Goal: Task Accomplishment & Management: Complete application form

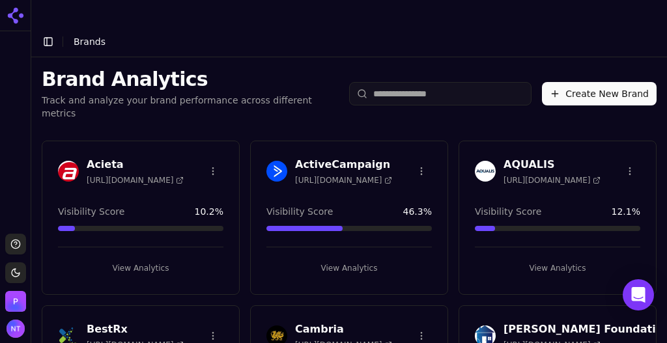
click at [586, 82] on button "Create New Brand" at bounding box center [599, 93] width 115 height 23
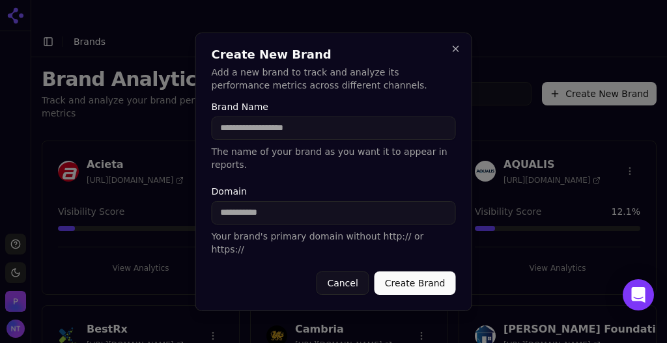
click at [355, 213] on input "Domain" at bounding box center [334, 212] width 244 height 23
paste input "**********"
drag, startPoint x: 276, startPoint y: 214, endPoint x: 136, endPoint y: 205, distance: 141.0
click at [136, 205] on body "Support Toggle theme Perrill Toggle Sidebar Brands Brand Analytics Track and an…" at bounding box center [333, 184] width 667 height 369
type input "**********"
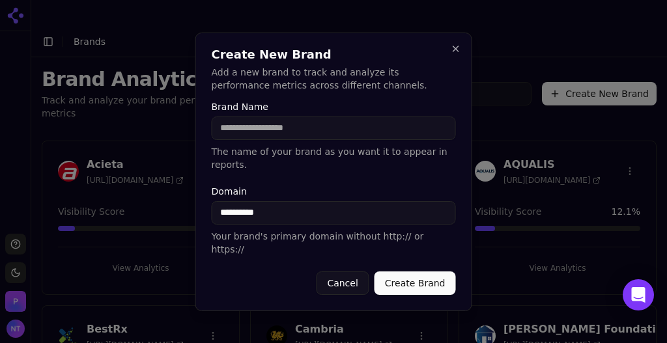
click at [266, 140] on input "Brand Name" at bounding box center [334, 128] width 244 height 23
type input "******"
click at [414, 272] on button "Create Brand" at bounding box center [415, 283] width 81 height 23
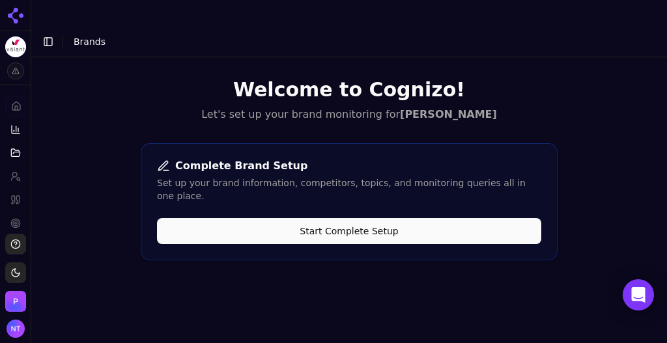
click at [381, 218] on button "Start Complete Setup" at bounding box center [349, 231] width 384 height 26
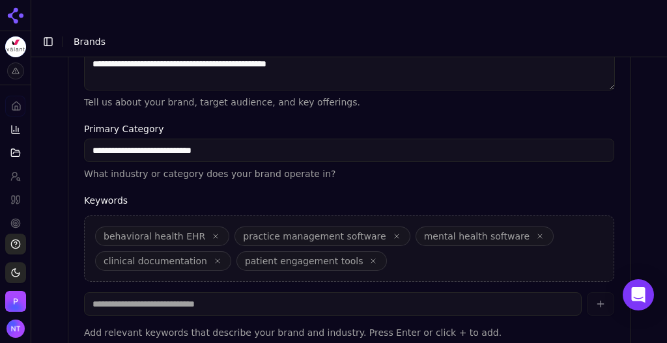
scroll to position [493, 0]
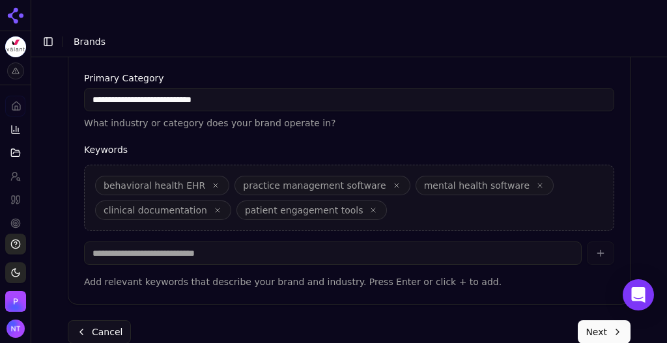
click at [596, 321] on button "Next" at bounding box center [604, 332] width 53 height 23
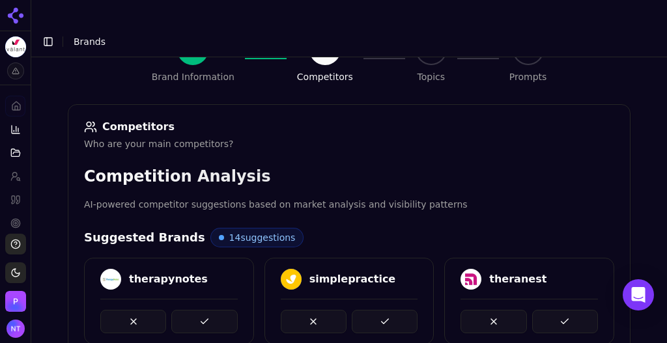
scroll to position [154, 0]
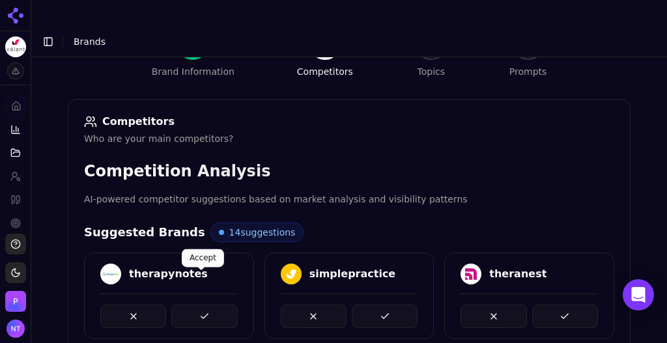
click at [192, 305] on button at bounding box center [204, 316] width 66 height 23
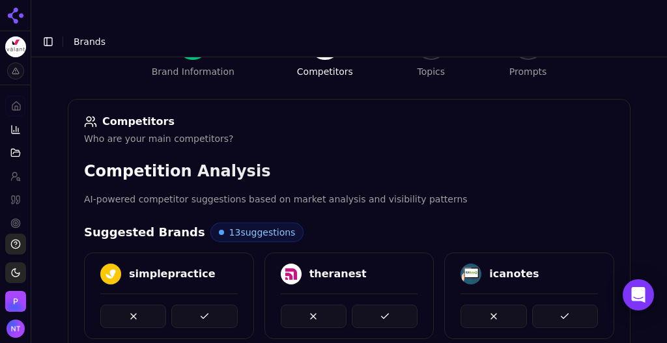
click at [192, 305] on button at bounding box center [204, 316] width 66 height 23
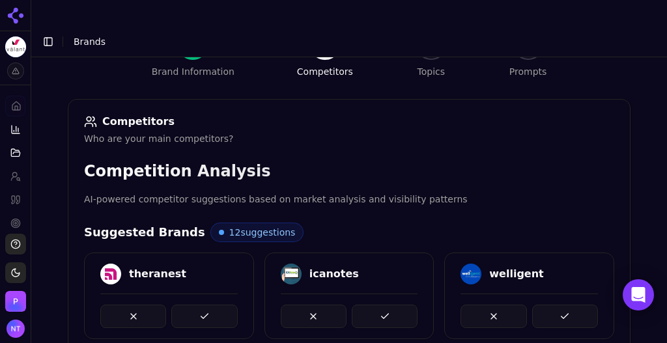
click at [192, 305] on button at bounding box center [204, 316] width 66 height 23
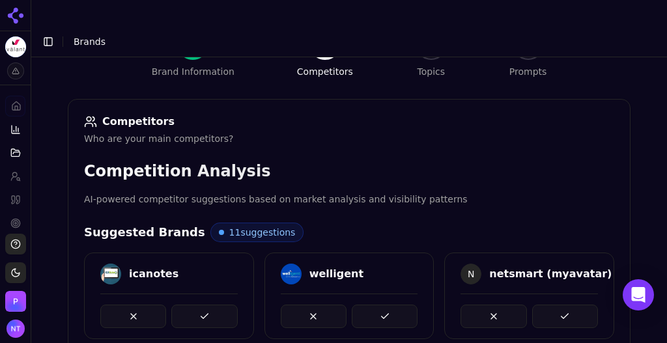
click at [192, 305] on button at bounding box center [204, 316] width 66 height 23
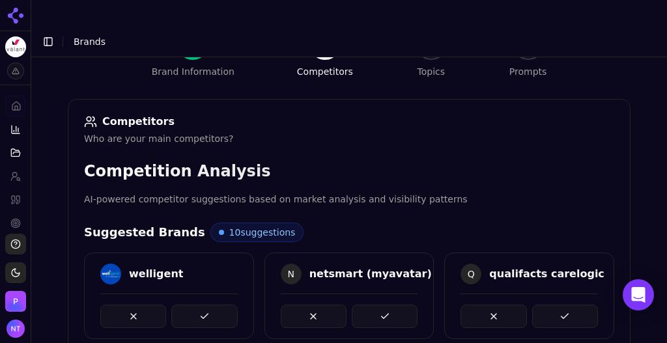
click at [192, 305] on button at bounding box center [204, 316] width 66 height 23
click at [192, 305] on div at bounding box center [168, 316] width 137 height 23
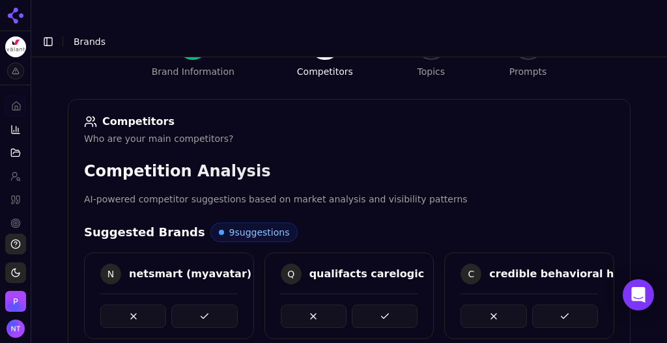
click at [192, 305] on button at bounding box center [204, 316] width 66 height 23
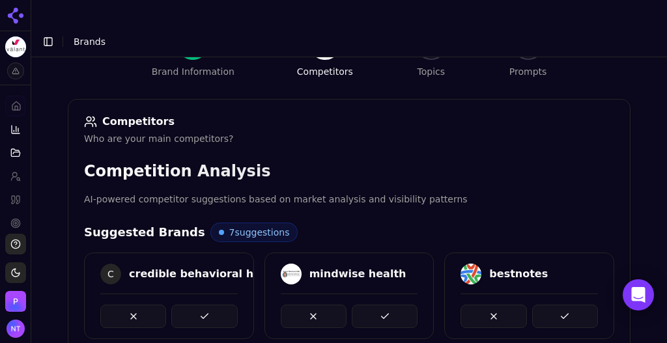
click at [192, 305] on button at bounding box center [204, 316] width 66 height 23
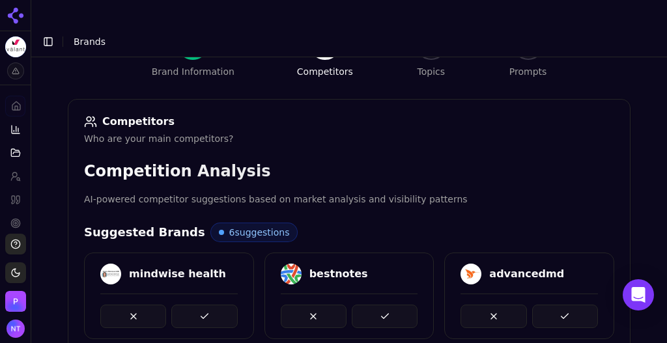
click at [192, 305] on button at bounding box center [204, 316] width 66 height 23
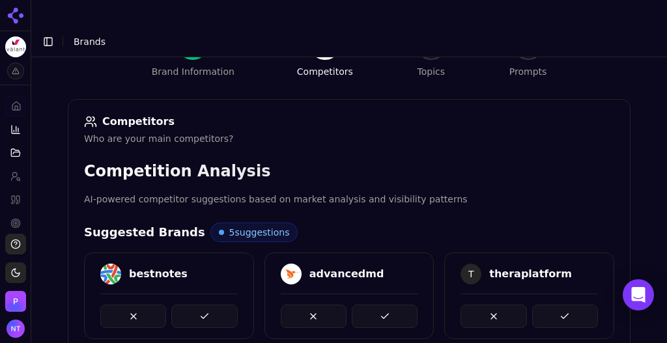
click at [192, 305] on button at bounding box center [204, 316] width 66 height 23
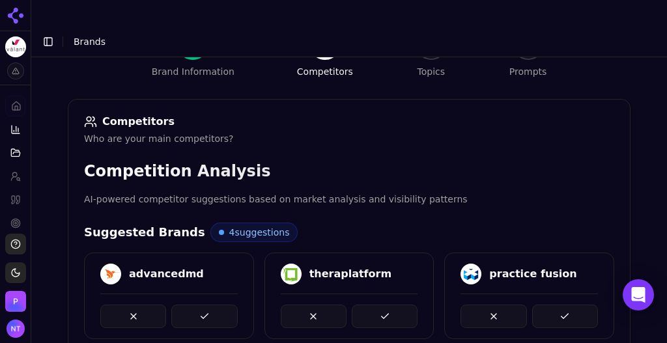
click at [192, 305] on button at bounding box center [204, 316] width 66 height 23
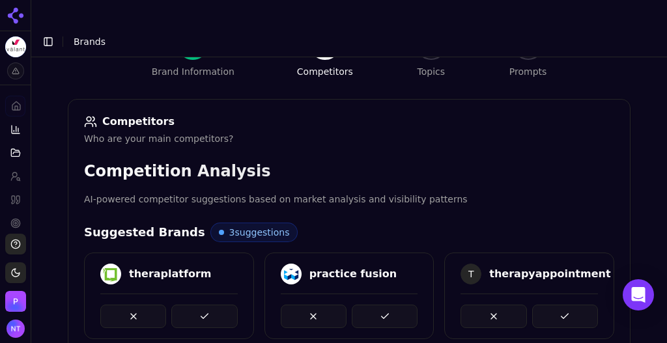
click at [192, 305] on button at bounding box center [204, 316] width 66 height 23
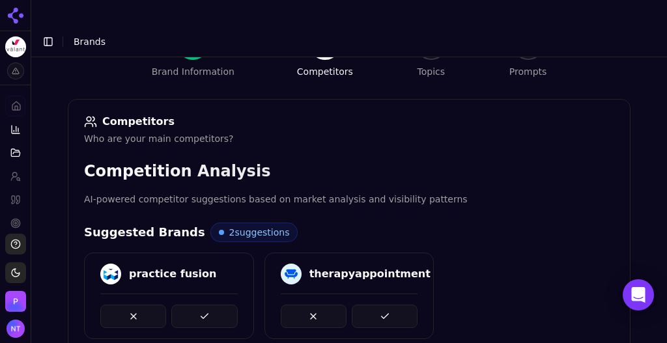
click at [192, 305] on button at bounding box center [204, 316] width 66 height 23
click at [381, 305] on button at bounding box center [385, 316] width 66 height 23
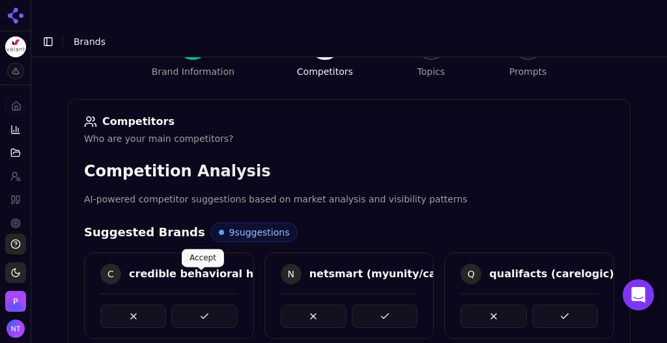
click at [212, 305] on button at bounding box center [204, 316] width 66 height 23
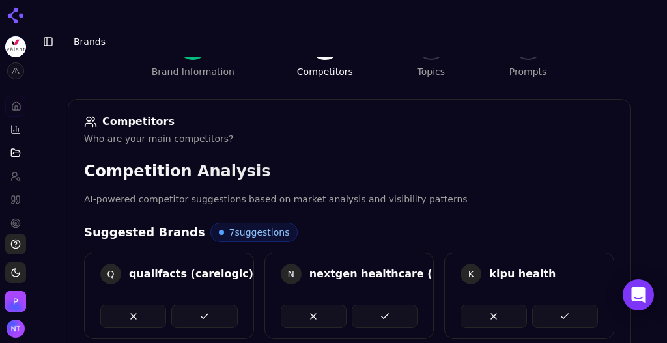
click at [212, 305] on button at bounding box center [204, 316] width 66 height 23
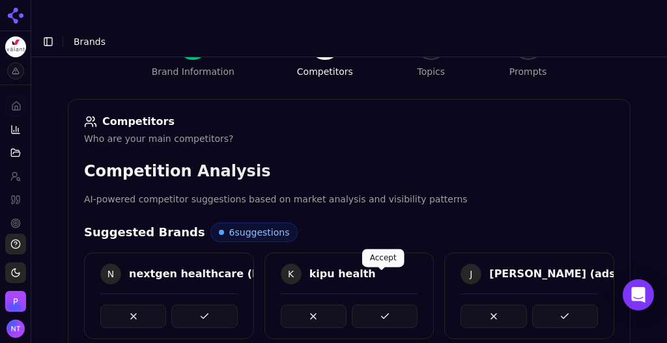
click at [377, 305] on button at bounding box center [385, 316] width 66 height 23
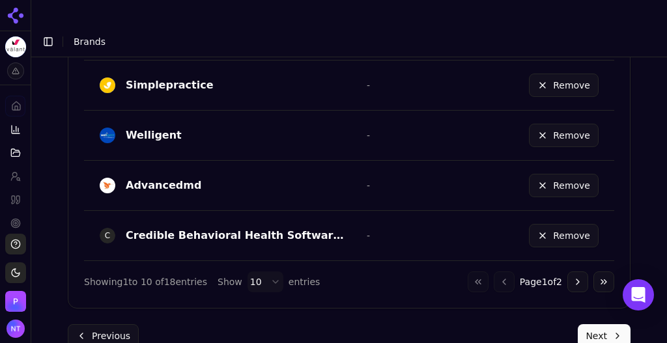
click at [597, 324] on button "Next" at bounding box center [604, 335] width 53 height 23
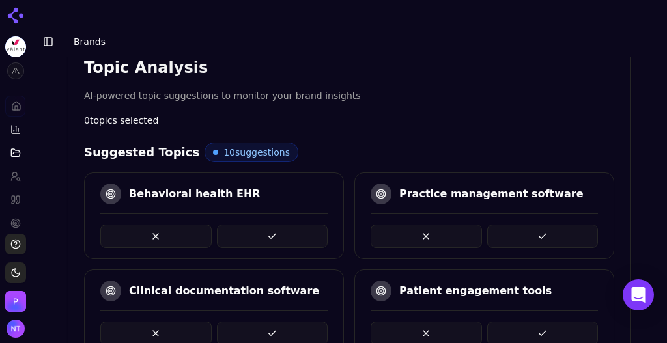
scroll to position [270, 0]
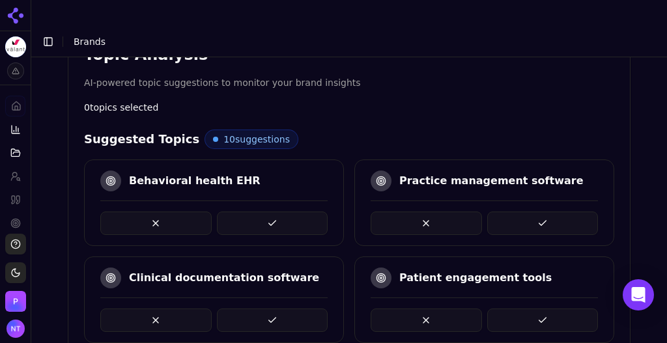
click at [274, 212] on button at bounding box center [272, 223] width 111 height 23
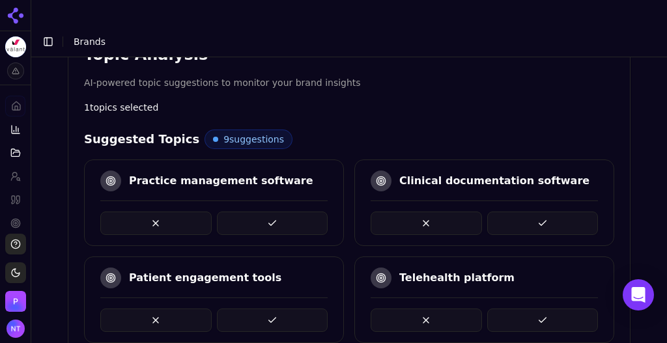
click at [275, 212] on button at bounding box center [272, 223] width 111 height 23
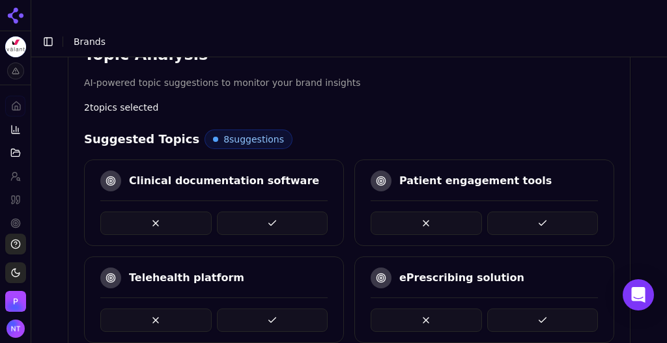
click at [275, 212] on button at bounding box center [272, 223] width 111 height 23
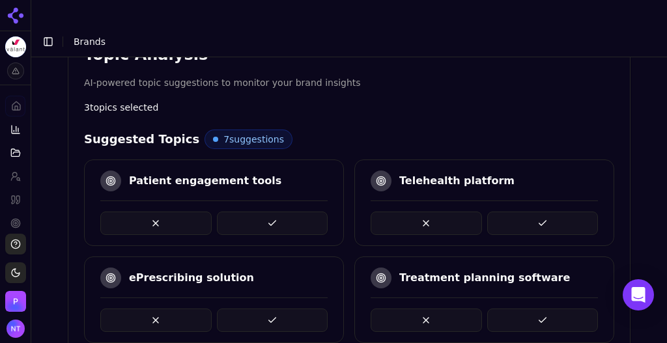
click at [275, 212] on button at bounding box center [272, 223] width 111 height 23
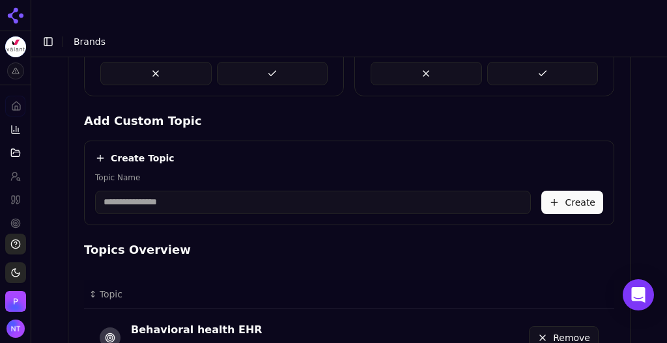
scroll to position [438, 0]
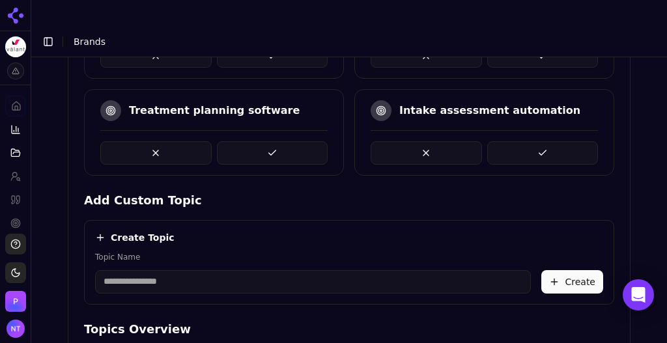
click at [279, 141] on button at bounding box center [272, 152] width 111 height 23
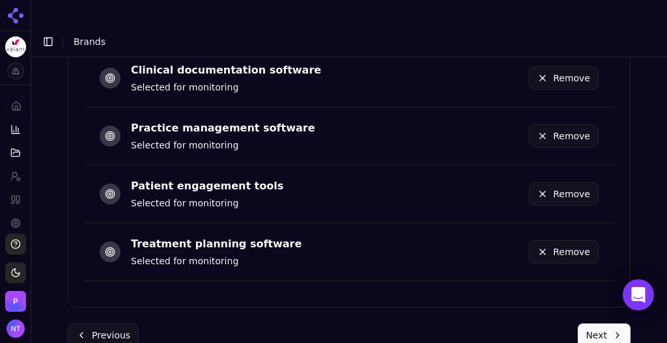
click at [575, 324] on div "Previous Next" at bounding box center [349, 335] width 563 height 23
click at [589, 324] on button "Next" at bounding box center [604, 335] width 53 height 23
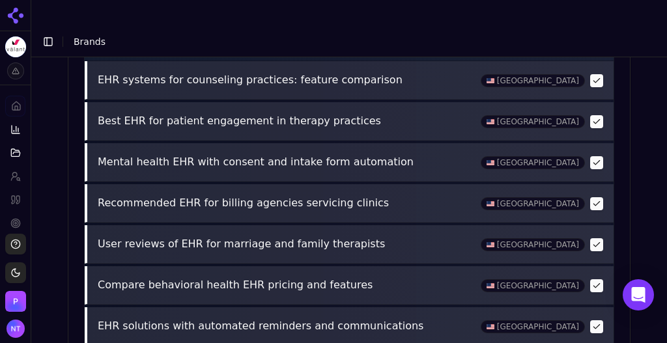
scroll to position [746, 0]
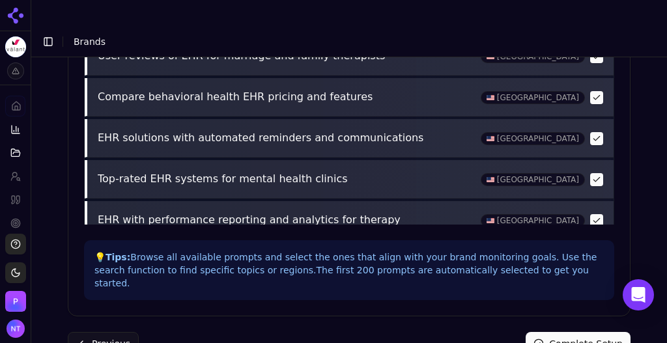
click at [584, 332] on button "Complete Setup" at bounding box center [578, 343] width 105 height 23
